Goal: Register for event/course

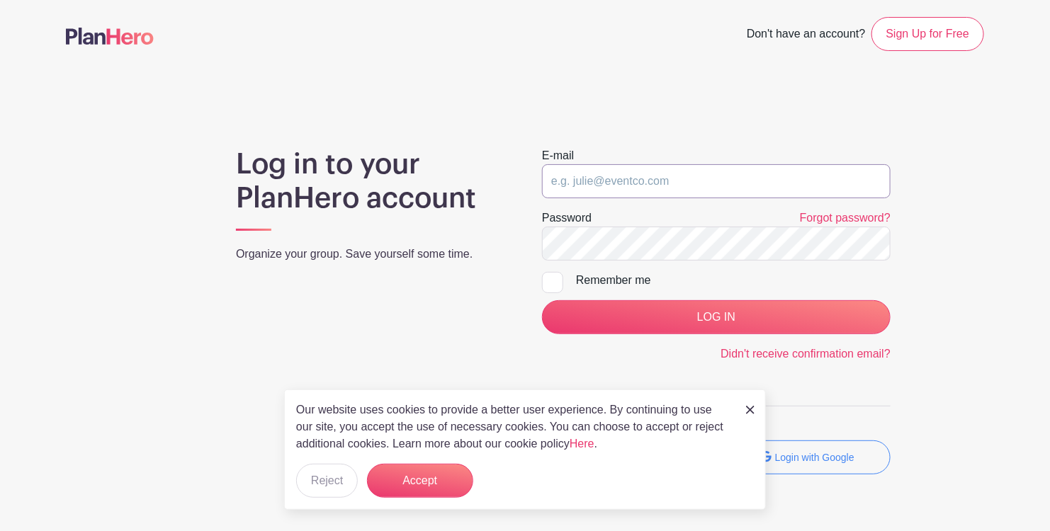
type input "[EMAIL_ADDRESS][DOMAIN_NAME]"
click at [546, 283] on div at bounding box center [552, 282] width 21 height 21
click at [546, 281] on input "Remember me" at bounding box center [546, 276] width 9 height 9
checkbox input "true"
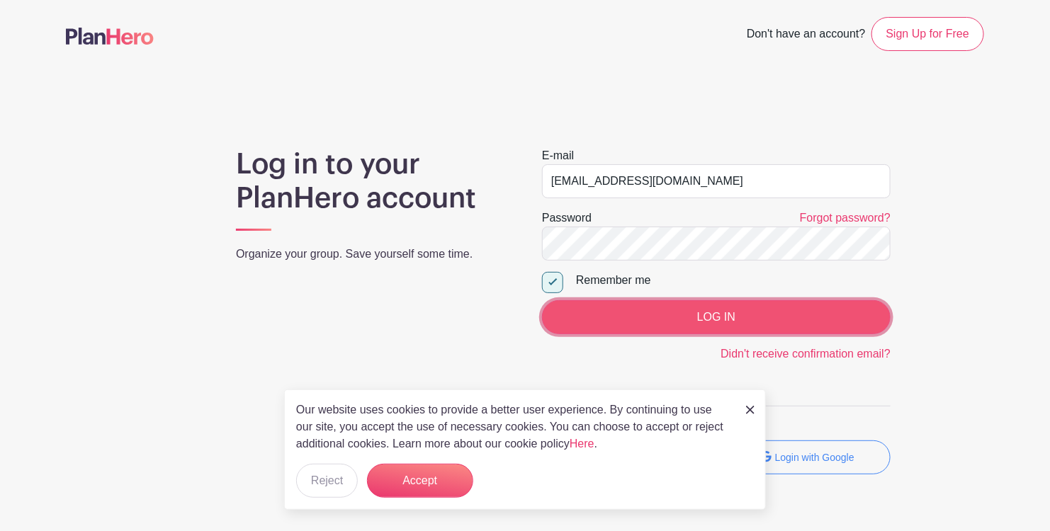
click at [645, 324] on input "LOG IN" at bounding box center [716, 317] width 349 height 34
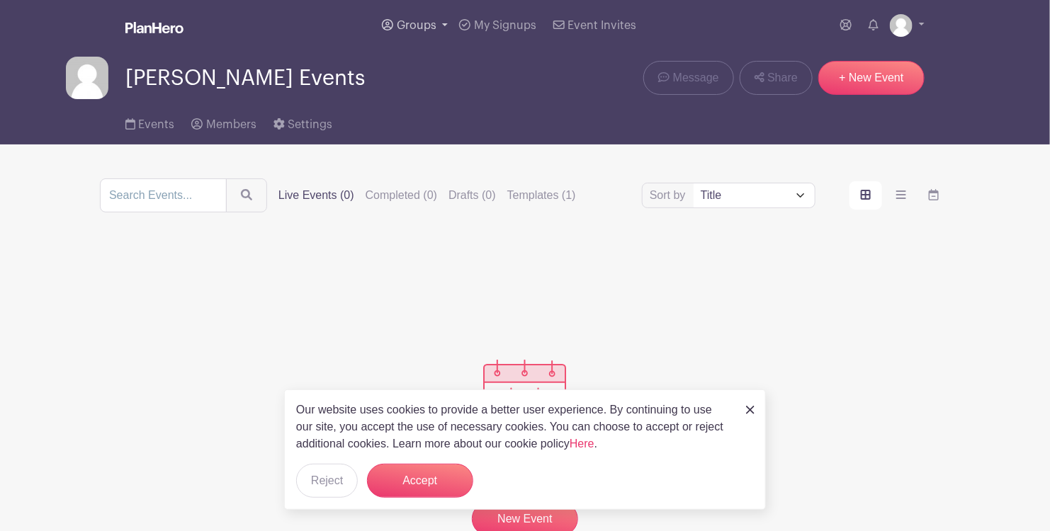
click at [421, 23] on span "Groups" at bounding box center [417, 25] width 40 height 11
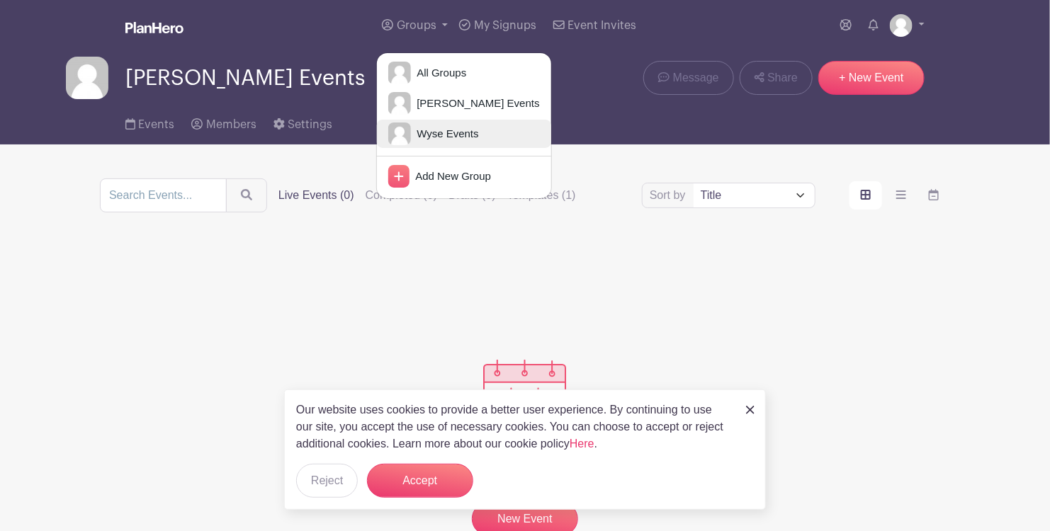
click at [439, 126] on span "Wyse Events" at bounding box center [444, 134] width 67 height 16
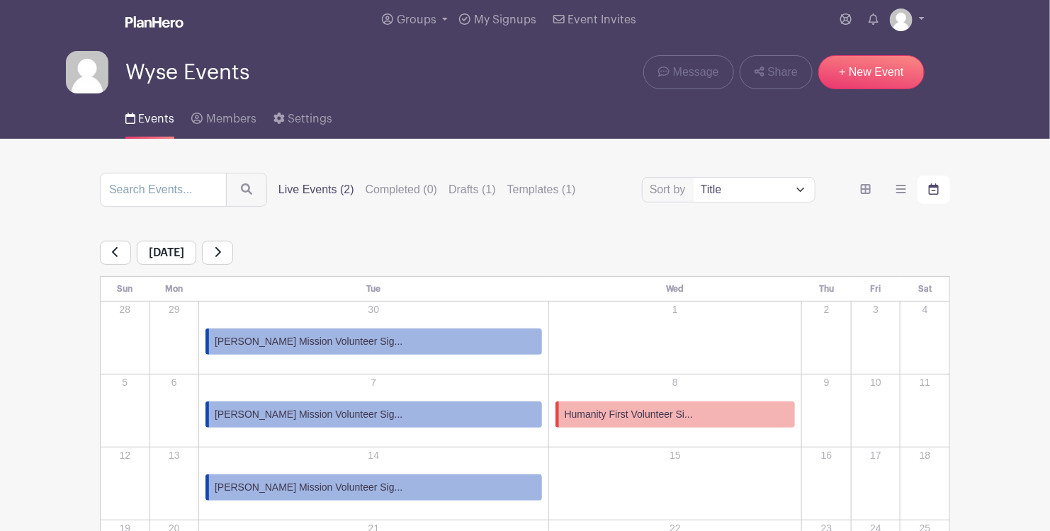
scroll to position [88, 0]
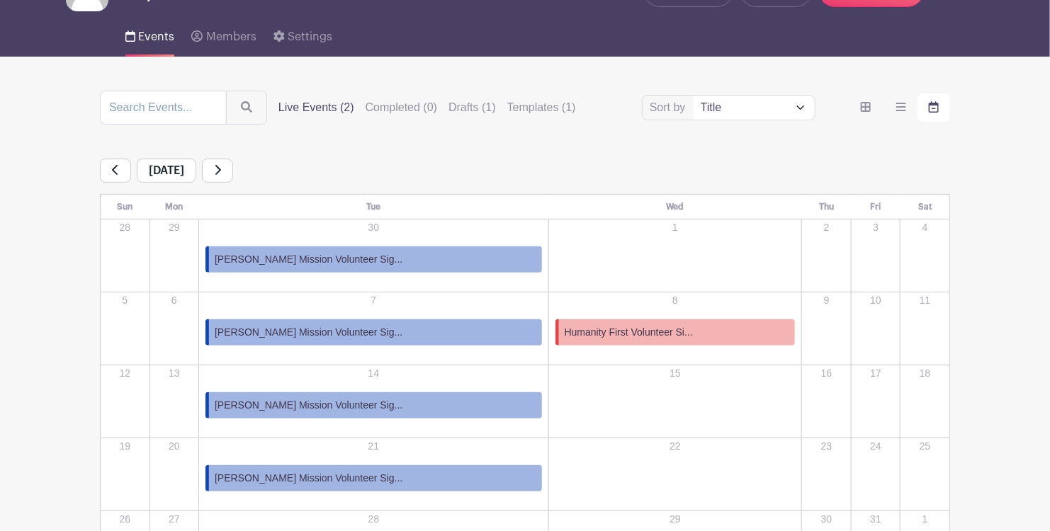
click at [324, 261] on span "Scott Mission Volunteer Sig..." at bounding box center [309, 259] width 188 height 15
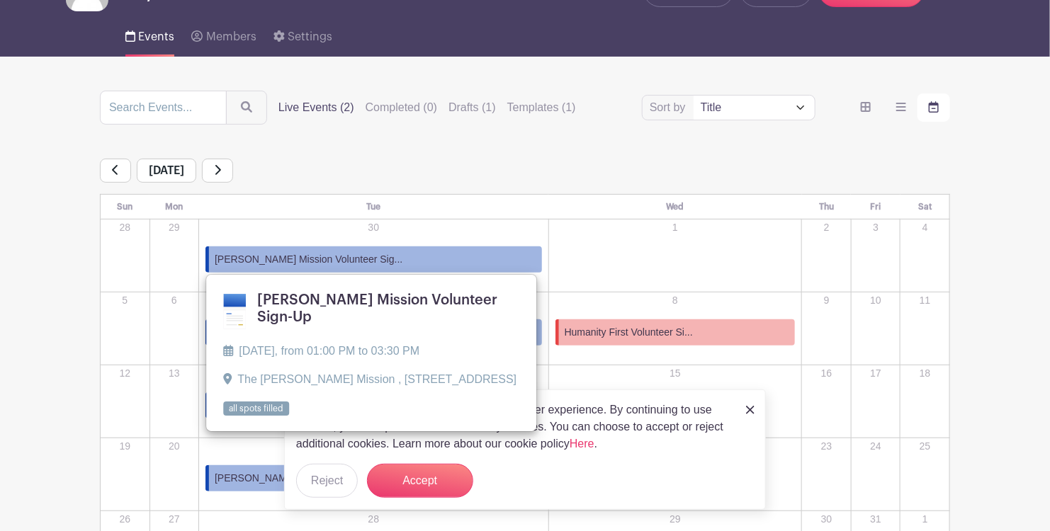
click at [223, 417] on link at bounding box center [223, 417] width 0 height 0
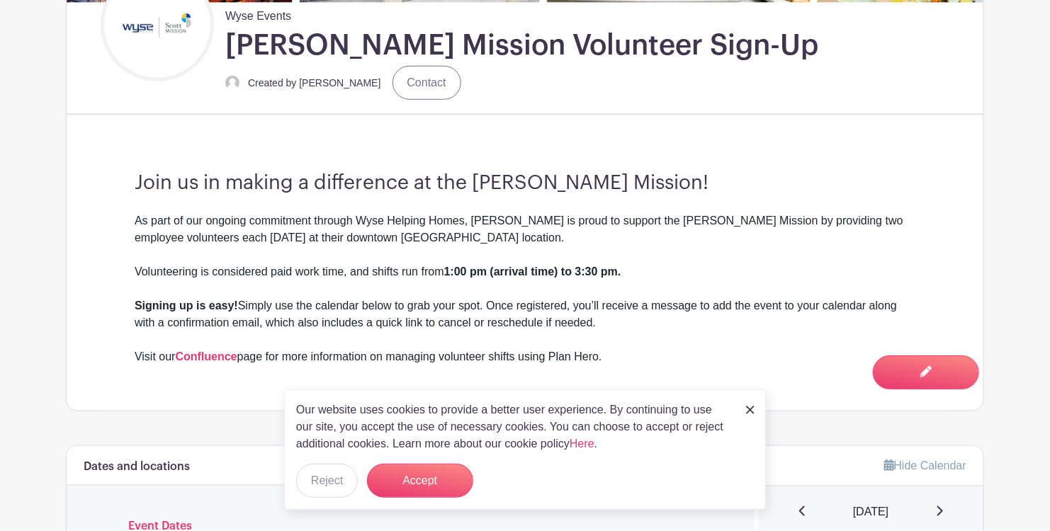
scroll to position [531, 0]
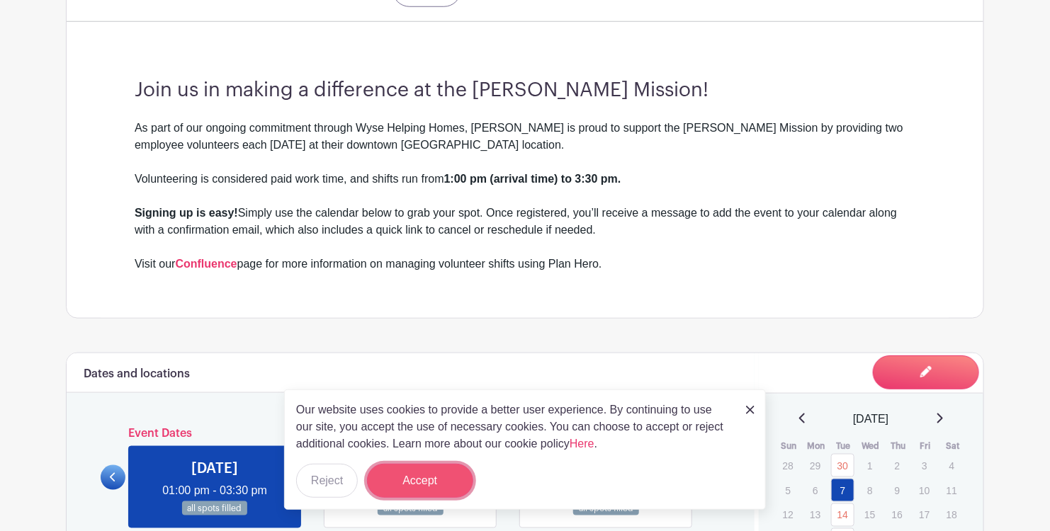
click at [419, 480] on button "Accept" at bounding box center [420, 481] width 106 height 34
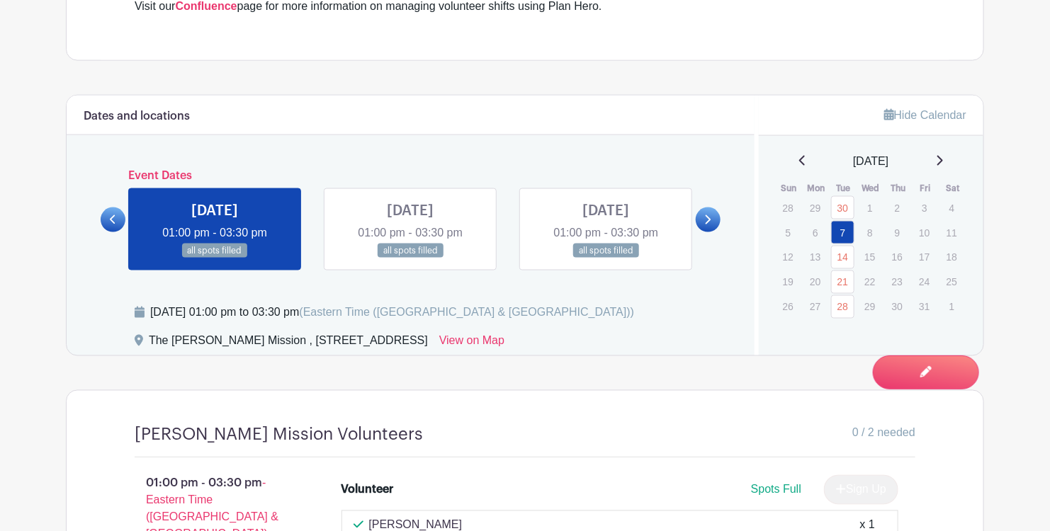
scroll to position [797, 0]
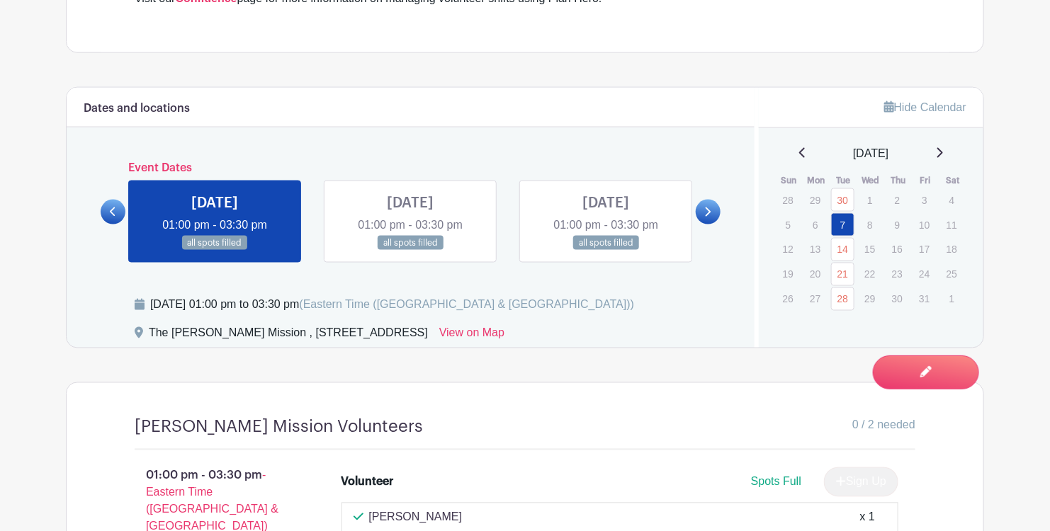
click at [708, 208] on icon at bounding box center [709, 212] width 6 height 9
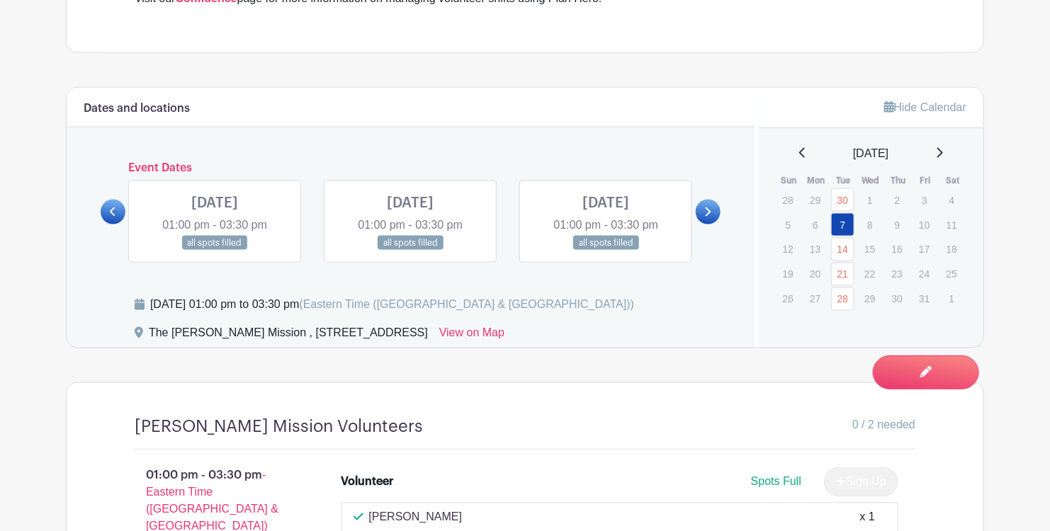
click at [708, 207] on icon at bounding box center [707, 212] width 6 height 11
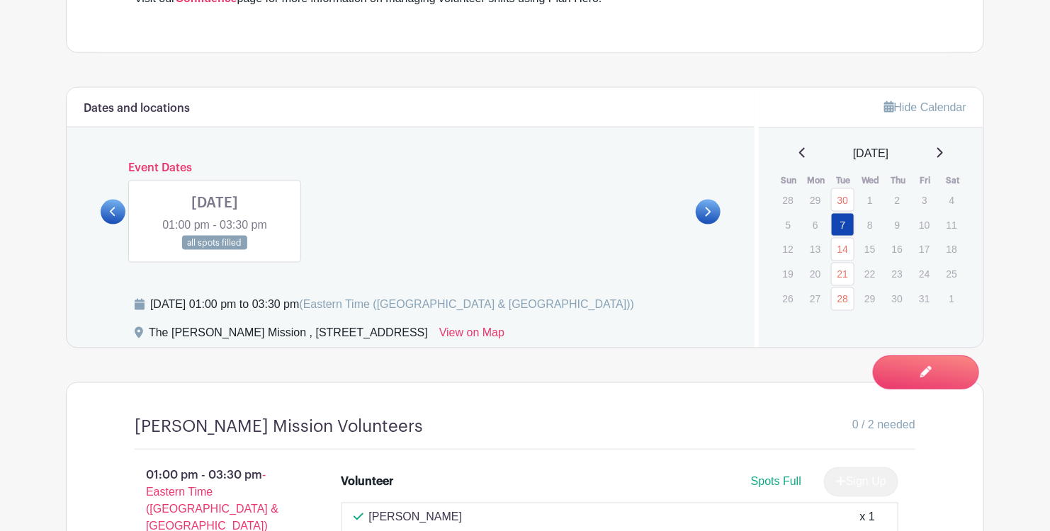
click at [708, 207] on icon at bounding box center [707, 212] width 6 height 11
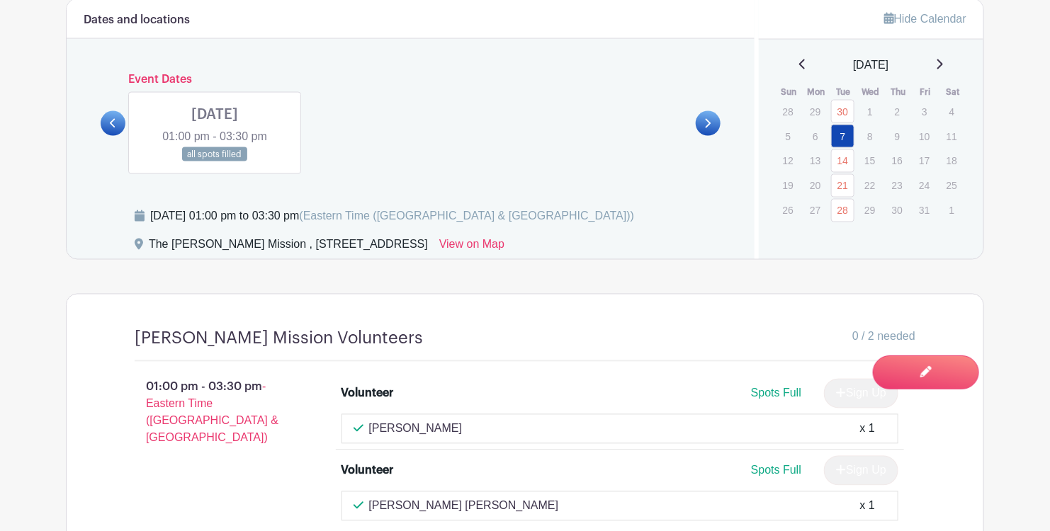
scroll to position [974, 0]
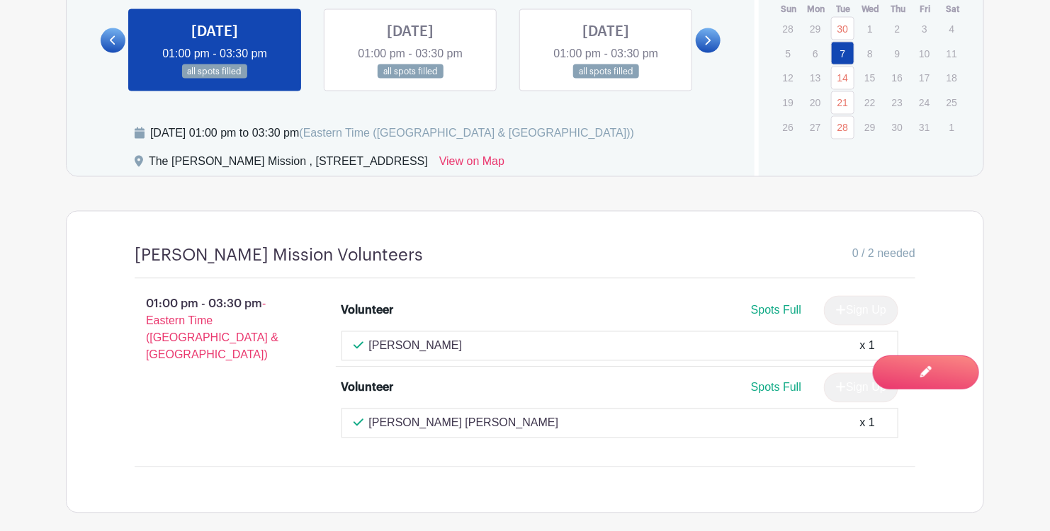
scroll to position [797, 0]
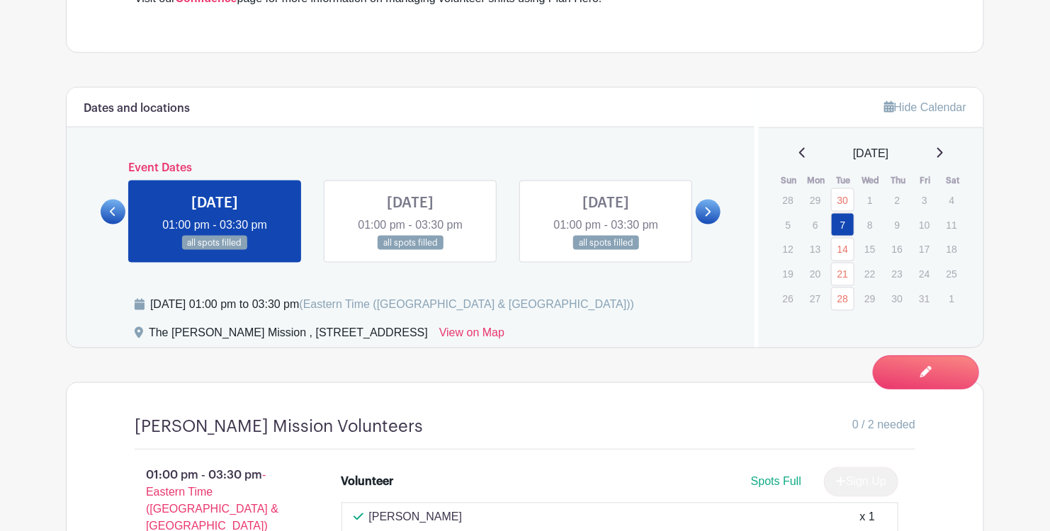
click at [115, 207] on icon at bounding box center [113, 212] width 6 height 11
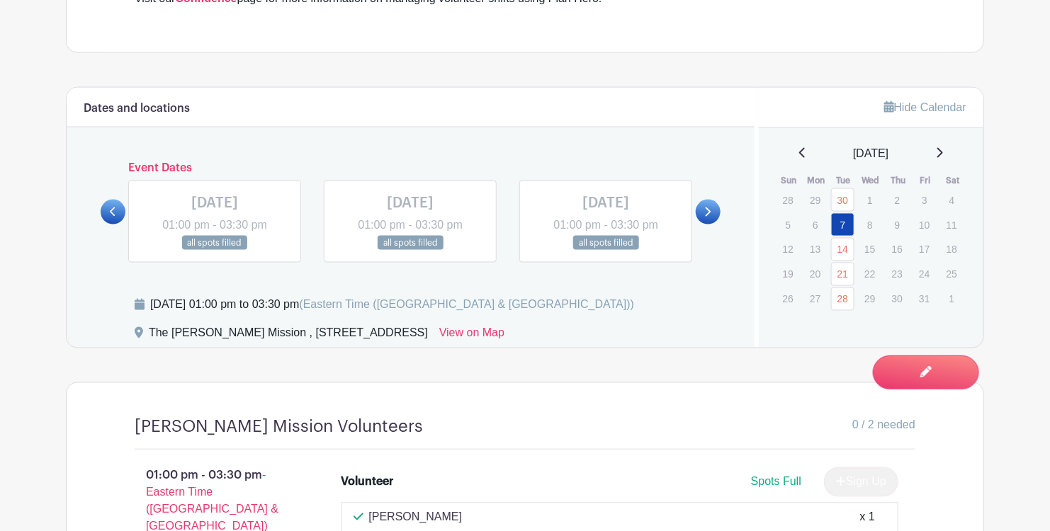
click at [115, 207] on icon at bounding box center [113, 212] width 6 height 11
click at [712, 200] on link at bounding box center [708, 212] width 25 height 25
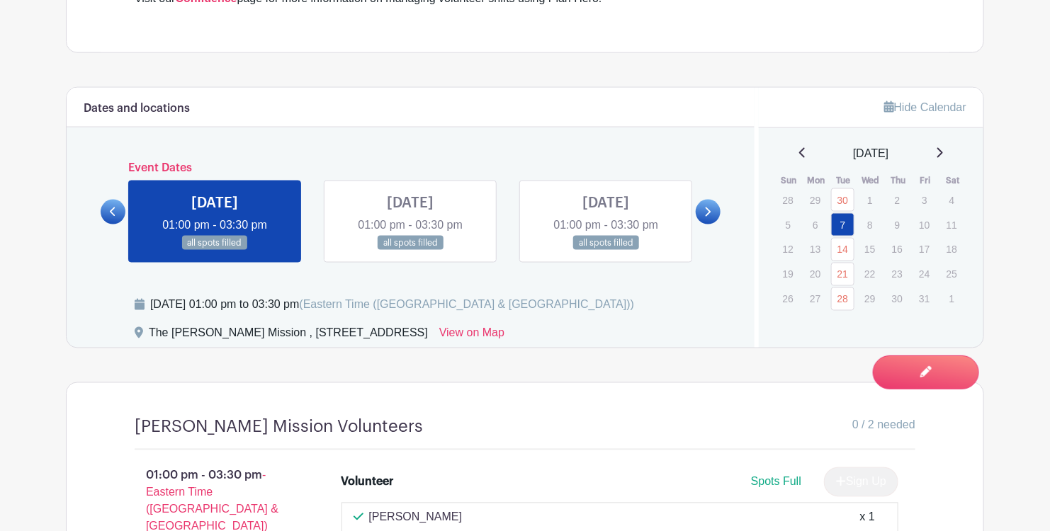
click at [215, 251] on link at bounding box center [215, 251] width 0 height 0
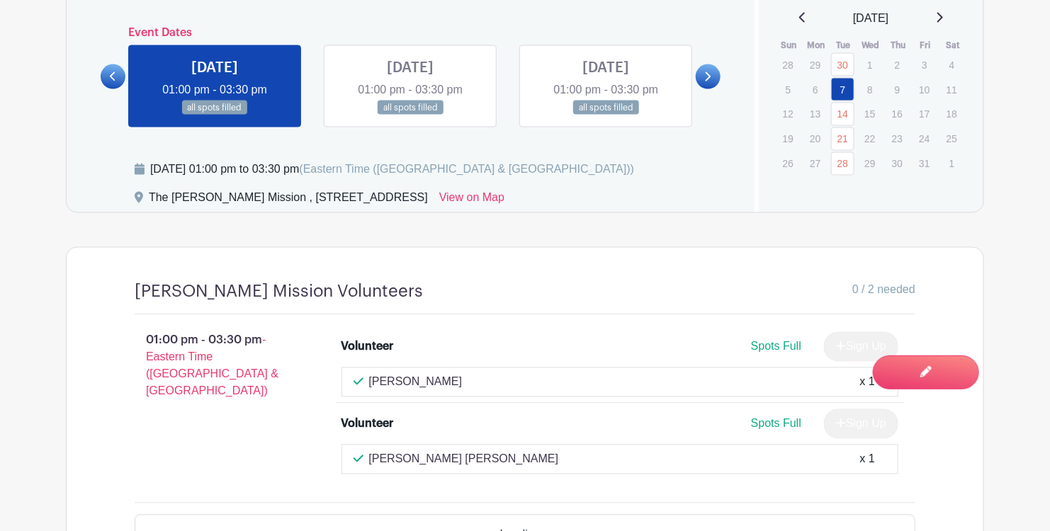
scroll to position [974, 0]
